Goal: Obtain resource: Download file/media

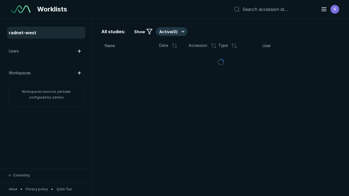
scroll to position [1490, 2273]
